Goal: Transaction & Acquisition: Download file/media

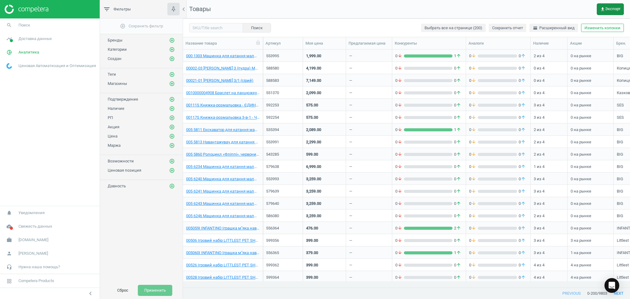
scroll to position [226, 441]
click at [117, 293] on button "Сброс" at bounding box center [123, 290] width 24 height 11
click at [31, 42] on link "timeline Доставка данных" at bounding box center [50, 39] width 100 height 14
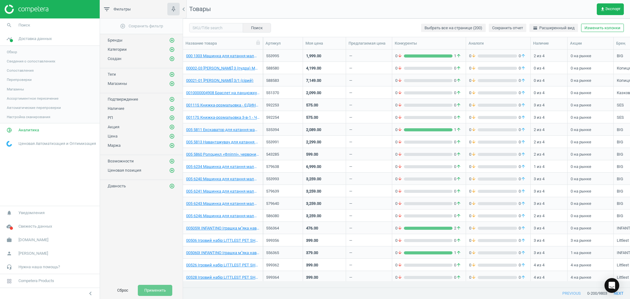
click at [17, 87] on span "Магазины" at bounding box center [15, 89] width 17 height 5
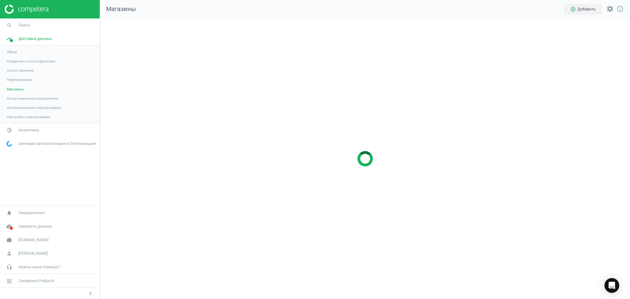
scroll to position [293, 543]
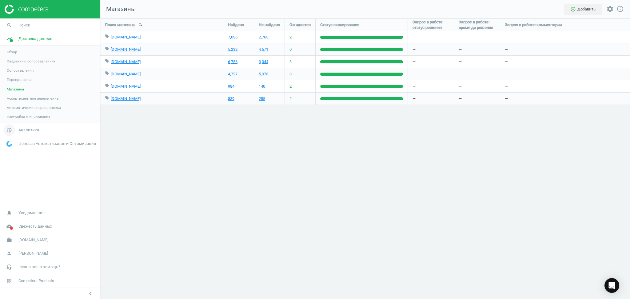
click at [19, 128] on span "Аналитика" at bounding box center [28, 130] width 21 height 6
click at [16, 75] on span "Товары" at bounding box center [13, 74] width 13 height 5
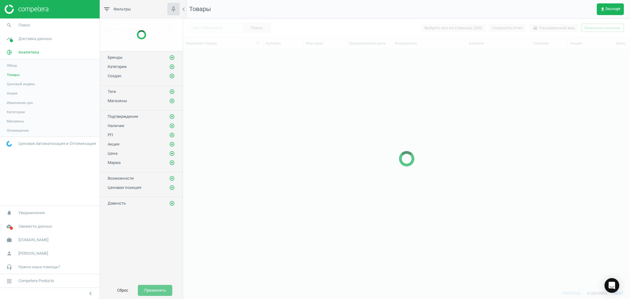
scroll to position [226, 441]
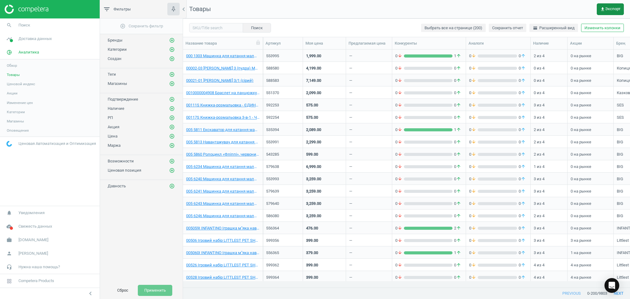
click at [610, 9] on span "get_app Экспорт" at bounding box center [611, 9] width 20 height 5
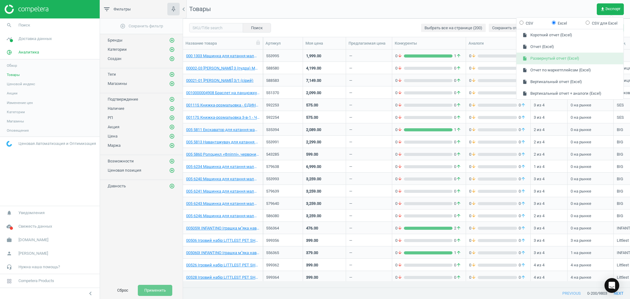
click at [550, 58] on button "insert_drive_file Развернутый отчет (Excel)" at bounding box center [570, 59] width 107 height 12
